Goal: Task Accomplishment & Management: Manage account settings

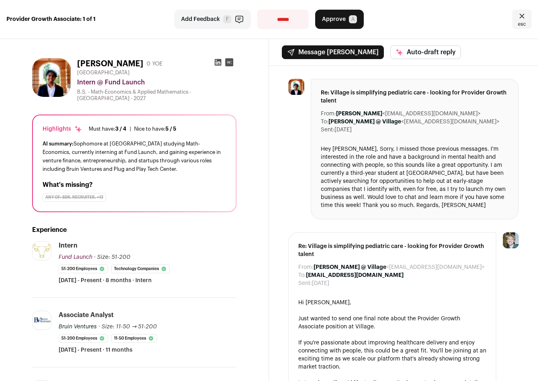
click at [53, 74] on img at bounding box center [51, 77] width 39 height 39
click at [46, 72] on img at bounding box center [51, 77] width 39 height 39
click at [295, 88] on img at bounding box center [297, 87] width 16 height 16
click at [216, 61] on icon at bounding box center [218, 62] width 8 height 8
click at [336, 23] on button "Approve A" at bounding box center [339, 19] width 49 height 19
